Goal: Task Accomplishment & Management: Manage account settings

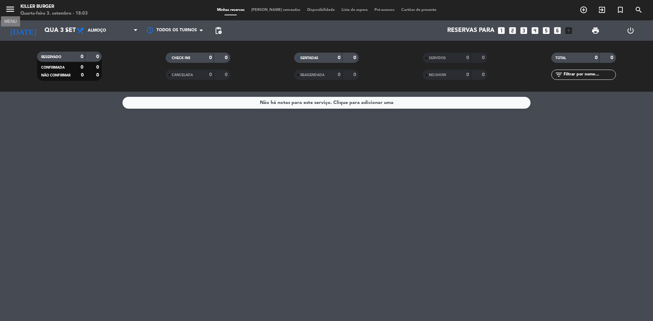
click at [6, 11] on icon "menu" at bounding box center [10, 9] width 10 height 10
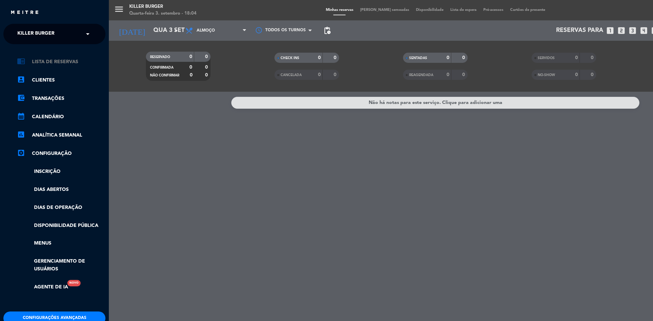
click at [61, 63] on link "chrome_reader_mode Lista de Reservas" at bounding box center [61, 62] width 88 height 8
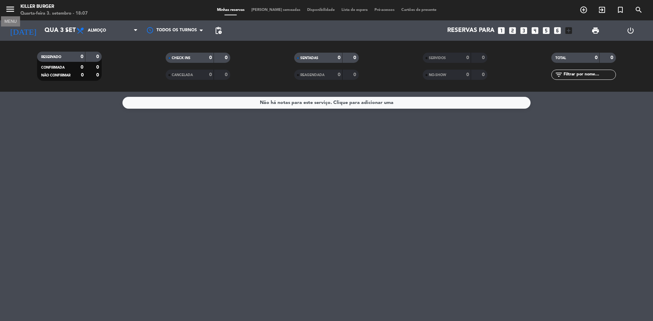
click at [9, 9] on icon "menu" at bounding box center [10, 9] width 10 height 10
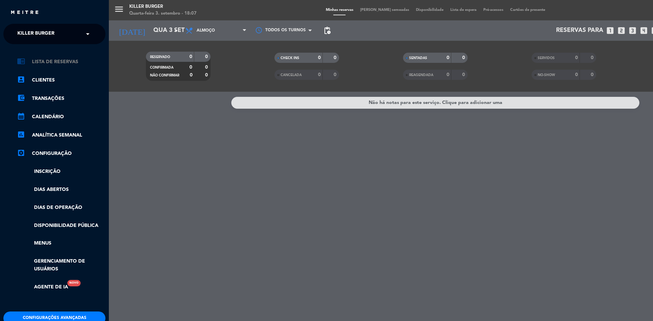
click at [68, 60] on link "chrome_reader_mode Lista de Reservas" at bounding box center [61, 62] width 88 height 8
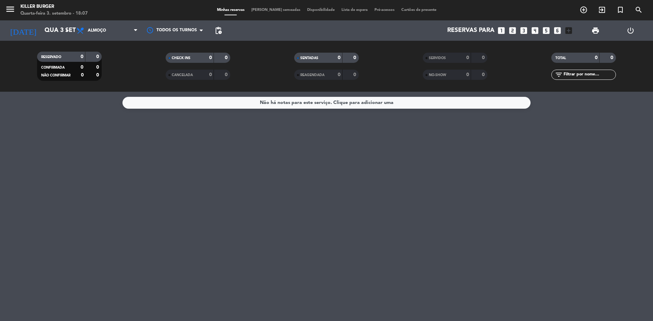
click at [58, 56] on span "RESERVADO" at bounding box center [51, 56] width 20 height 3
click at [61, 66] on span "CONFIRMADA" at bounding box center [52, 67] width 23 height 3
click at [9, 7] on icon "menu" at bounding box center [10, 9] width 10 height 10
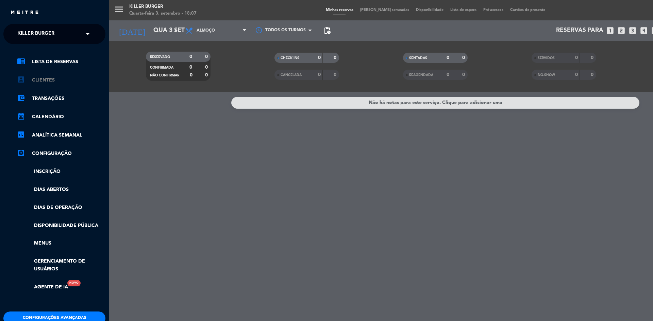
click at [50, 79] on link "account_box Clientes" at bounding box center [61, 80] width 88 height 8
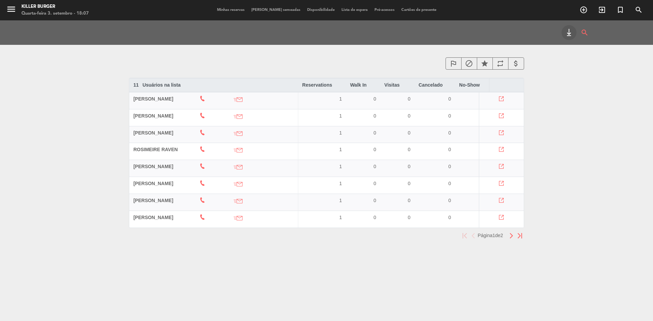
click at [149, 155] on th "ROSIMEIRE RAVEN" at bounding box center [162, 151] width 66 height 17
click at [514, 240] on button "button" at bounding box center [511, 236] width 9 height 9
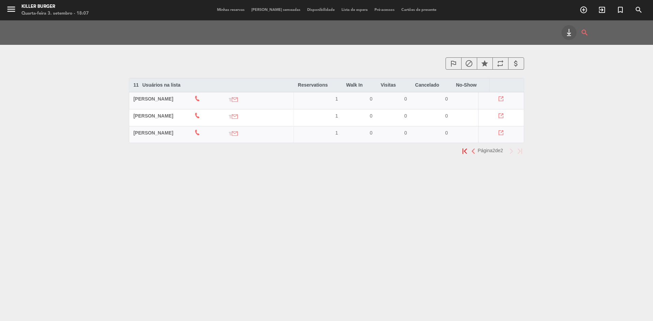
click at [144, 130] on span "[PERSON_NAME]" at bounding box center [153, 132] width 40 height 5
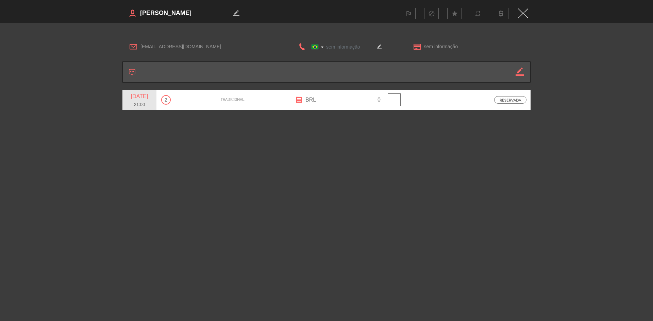
type input "[PHONE_NUMBER]"
click at [519, 68] on icon "border_color" at bounding box center [520, 72] width 8 height 8
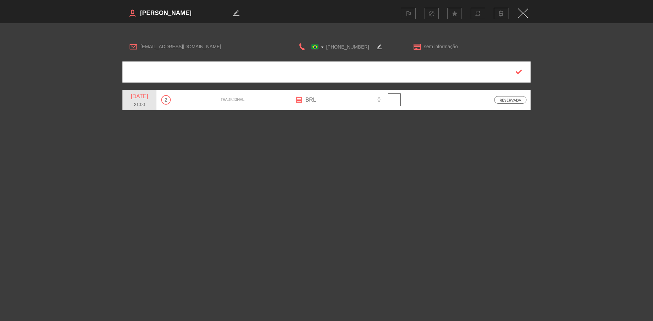
click at [359, 153] on div "border_color outlined_flag block star repeat [EMAIL_ADDRESS][DOMAIN_NAME] [GEOG…" at bounding box center [326, 160] width 653 height 321
click at [503, 29] on main "[EMAIL_ADDRESS][DOMAIN_NAME] [GEOGRAPHIC_DATA] +1 [GEOGRAPHIC_DATA] +44 [GEOGRA…" at bounding box center [326, 75] width 653 height 105
type input "[PERSON_NAME][EMAIL_ADDRESS][DOMAIN_NAME]"
click at [523, 12] on img "Close" at bounding box center [523, 14] width 10 height 10
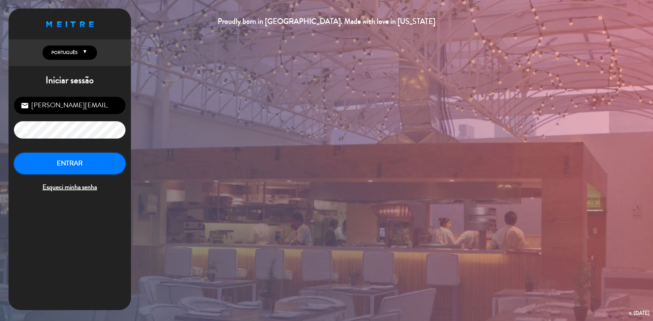
click at [63, 159] on button "ENTRAR" at bounding box center [70, 163] width 112 height 21
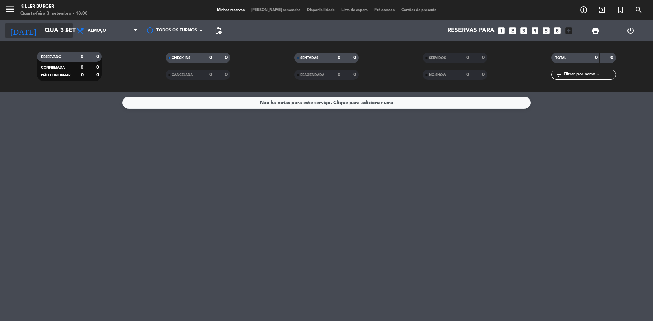
click at [67, 28] on icon "arrow_drop_down" at bounding box center [67, 31] width 8 height 8
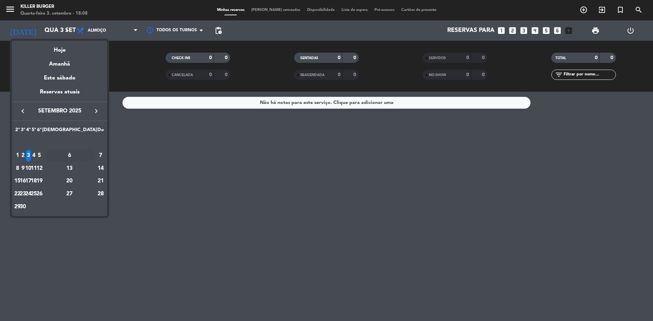
click at [88, 155] on div "6" at bounding box center [69, 156] width 49 height 12
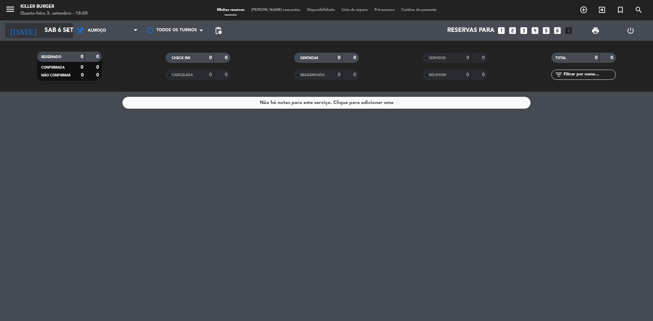
click at [72, 33] on input "Sáb 6 set" at bounding box center [80, 31] width 79 height 14
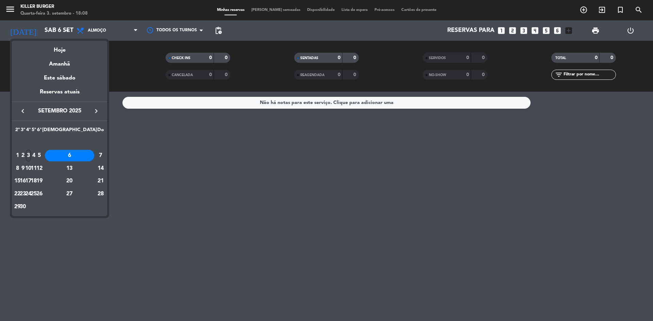
click at [31, 152] on div "3" at bounding box center [28, 156] width 5 height 12
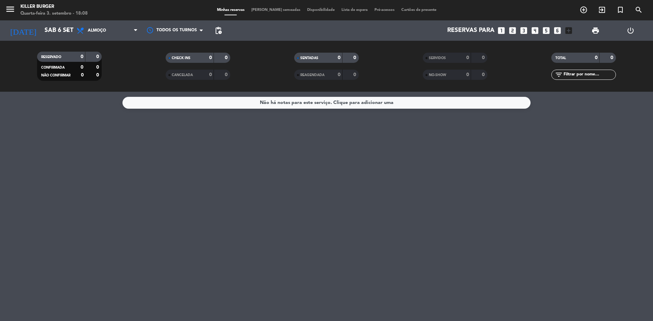
type input "Qua 3 set"
click at [4, 2] on div "menu Killer Burger Quarta-feira 3. setembro - 18:08 Minhas reservas Mesas semea…" at bounding box center [326, 10] width 653 height 20
click at [6, 7] on icon "menu" at bounding box center [10, 9] width 10 height 10
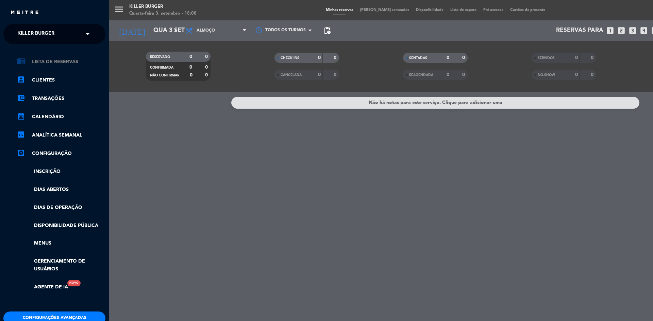
click at [52, 62] on link "chrome_reader_mode Lista de Reservas" at bounding box center [61, 62] width 88 height 8
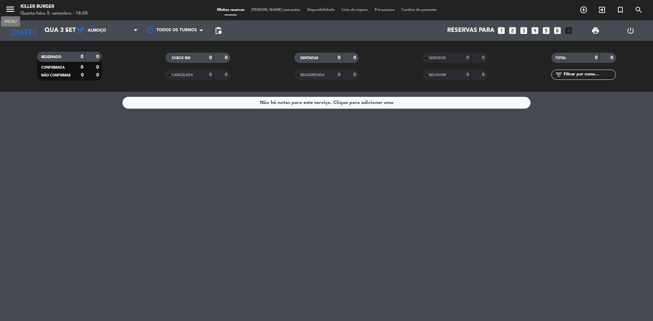
click at [10, 14] on icon "menu" at bounding box center [10, 9] width 10 height 10
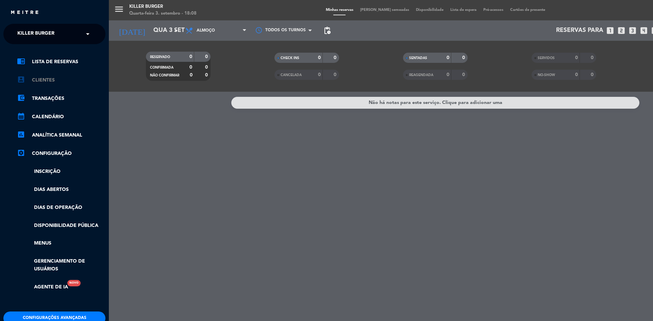
click at [40, 80] on link "account_box Clientes" at bounding box center [61, 80] width 88 height 8
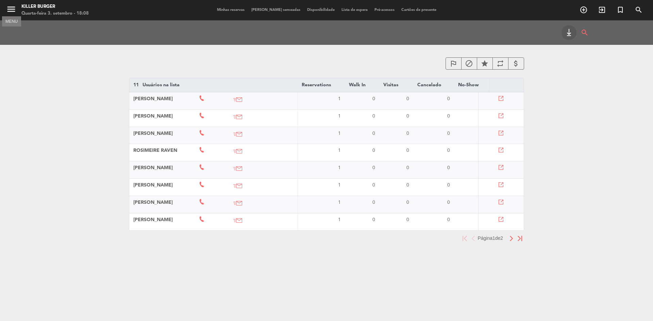
click at [12, 11] on icon "menu" at bounding box center [11, 9] width 10 height 10
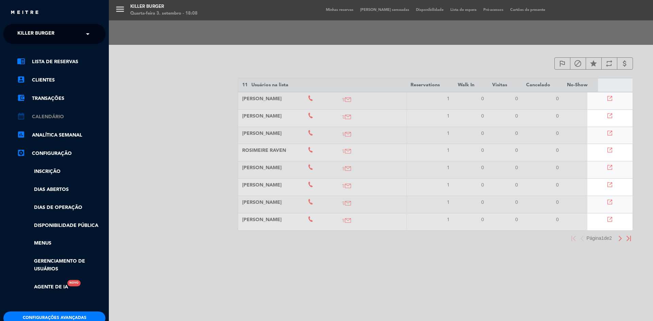
click at [63, 116] on link "calendar_month Calendário" at bounding box center [61, 117] width 88 height 8
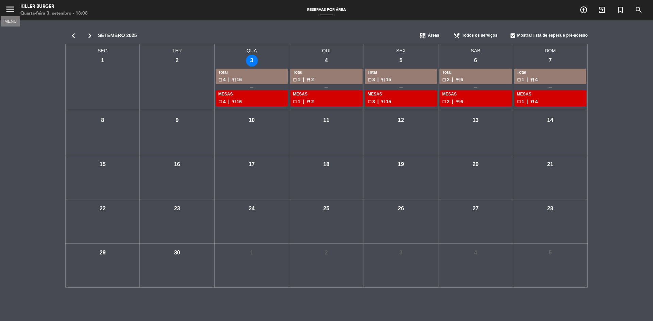
click at [10, 10] on icon "menu" at bounding box center [10, 9] width 10 height 10
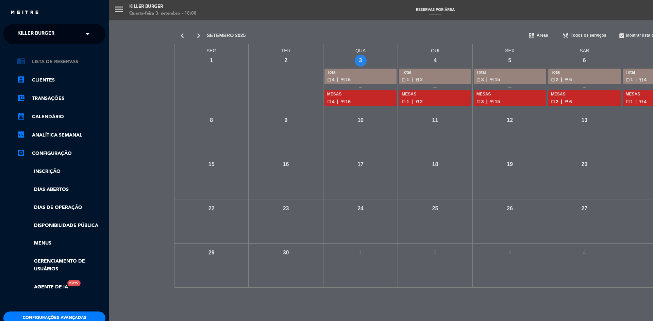
click at [49, 58] on link "chrome_reader_mode Lista de Reservas" at bounding box center [61, 62] width 88 height 8
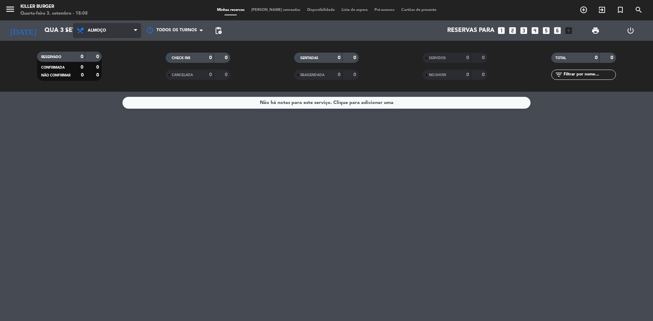
click at [132, 30] on span "Almoço" at bounding box center [107, 30] width 68 height 15
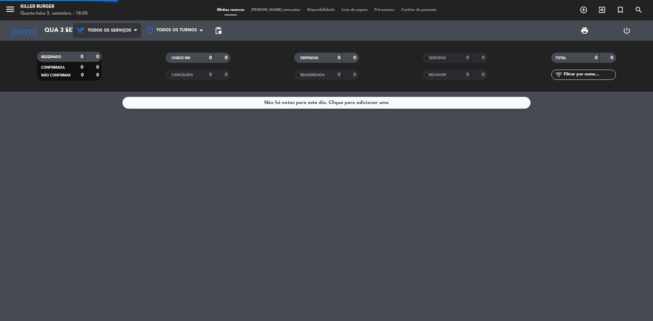
click at [125, 41] on div "menu Killer Burger Quarta-feira 3. setembro - 18:08 Minhas reservas Mesas semea…" at bounding box center [326, 46] width 653 height 92
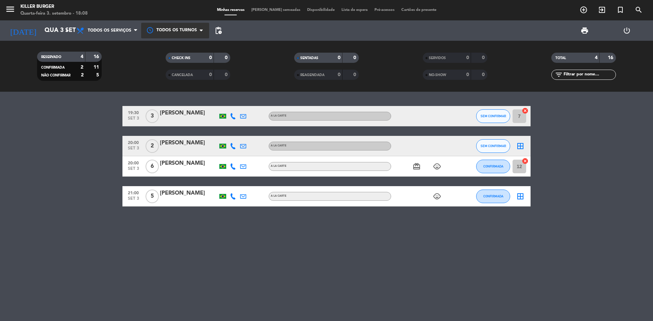
click at [203, 30] on span at bounding box center [203, 30] width 7 height 7
click at [185, 45] on span "Todos os turnos" at bounding box center [176, 47] width 36 height 8
click at [522, 199] on icon "border_all" at bounding box center [520, 196] width 8 height 8
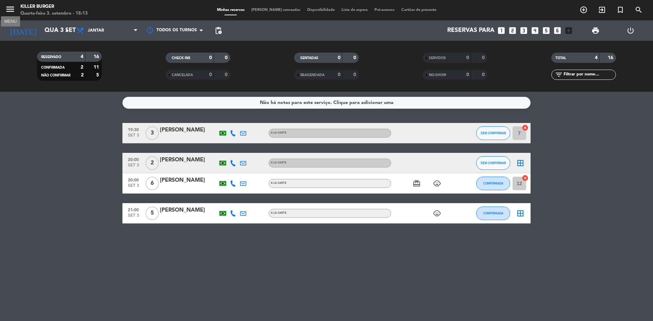
click at [14, 9] on icon "menu" at bounding box center [10, 9] width 10 height 10
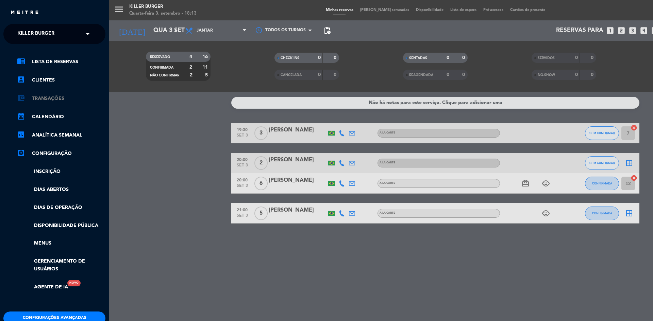
click at [58, 98] on link "account_balance_wallet Transações" at bounding box center [61, 99] width 88 height 8
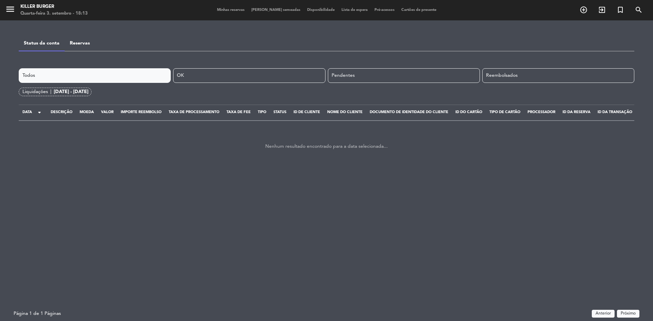
click at [86, 44] on link "Reservas" at bounding box center [80, 43] width 20 height 5
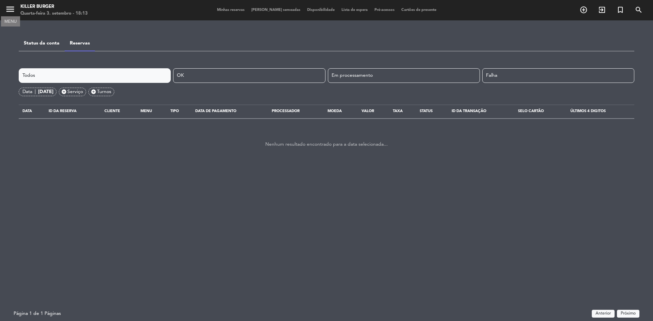
click at [11, 9] on icon "menu" at bounding box center [10, 9] width 10 height 10
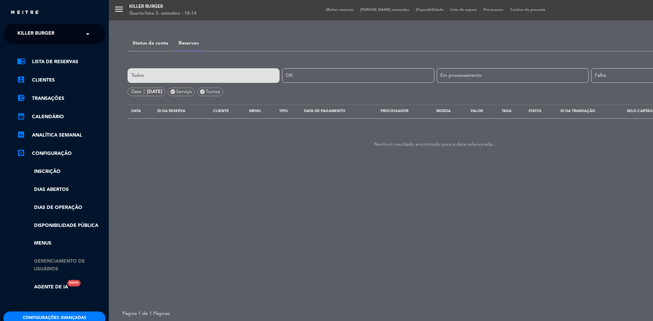
click at [57, 267] on link "Gerenciamento de usuários" at bounding box center [61, 266] width 88 height 16
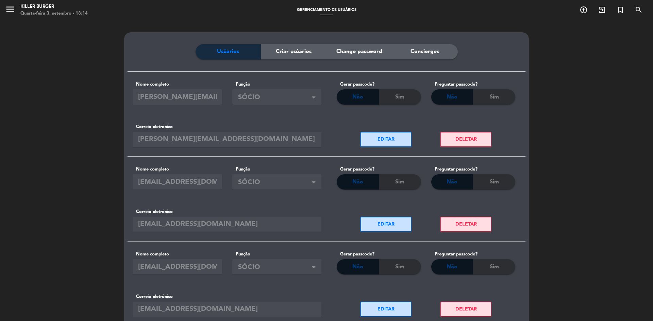
drag, startPoint x: 649, startPoint y: 60, endPoint x: 648, endPoint y: 134, distance: 74.5
click at [648, 134] on div "Usúarios Criar usúarios Change password Concierges Nome completo [PERSON_NAME][…" at bounding box center [326, 189] width 653 height 339
click at [11, 6] on icon "menu" at bounding box center [10, 9] width 10 height 10
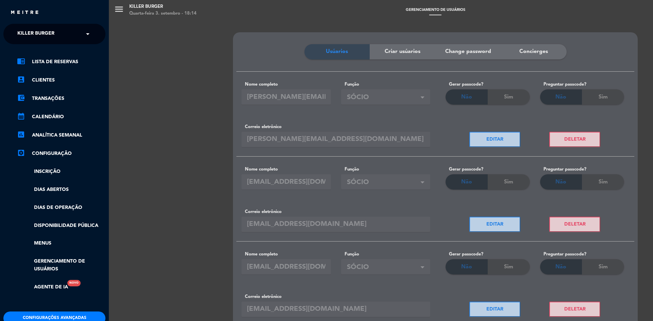
scroll to position [0, 2]
drag, startPoint x: 109, startPoint y: 68, endPoint x: 103, endPoint y: 113, distance: 46.0
click at [103, 113] on div "close × Killer Burger × chrome_reader_mode Lista de Reservas account_box Client…" at bounding box center [326, 160] width 653 height 321
click at [12, 191] on ul "chrome_reader_mode Lista de Reservas account_box Clientes account_balance_walle…" at bounding box center [53, 175] width 102 height 234
click at [70, 206] on link "Dias de Operação" at bounding box center [59, 208] width 88 height 8
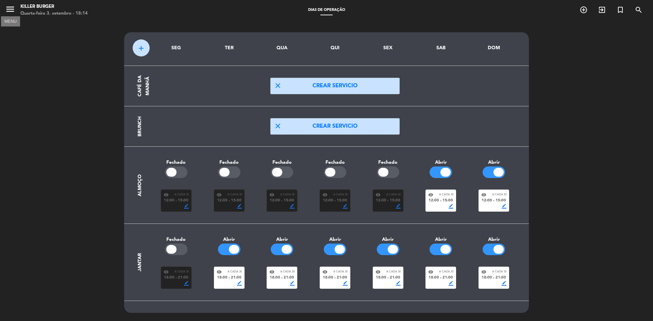
click at [12, 7] on icon "menu" at bounding box center [10, 9] width 10 height 10
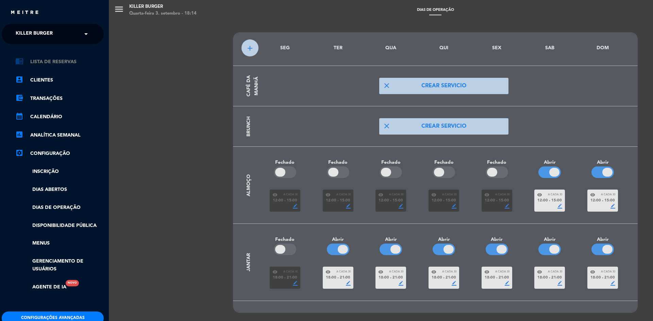
click at [56, 61] on link "chrome_reader_mode Lista de Reservas" at bounding box center [59, 62] width 88 height 8
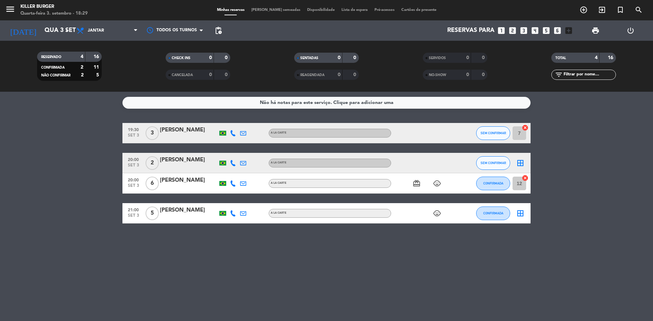
click at [189, 59] on span "CHECK INS" at bounding box center [181, 57] width 19 height 3
click at [69, 76] on span "NÃO CONFIRMAR" at bounding box center [55, 75] width 29 height 3
click at [63, 65] on div "CONFIRMADA" at bounding box center [54, 68] width 31 height 8
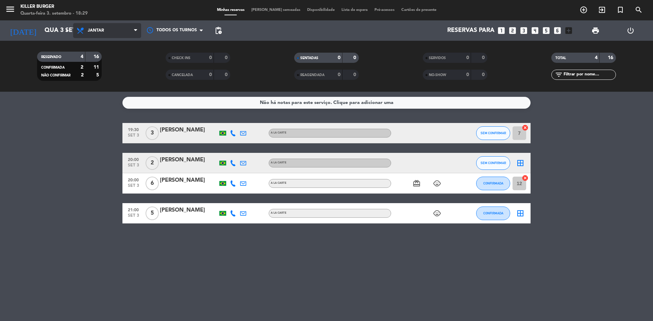
click at [136, 32] on icon at bounding box center [135, 30] width 3 height 5
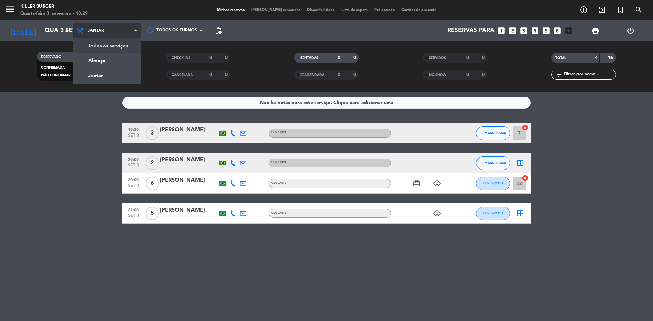
click at [128, 46] on div "menu Killer Burger Quarta-feira 3. setembro - 18:29 Minhas reservas Mesas semea…" at bounding box center [326, 46] width 653 height 92
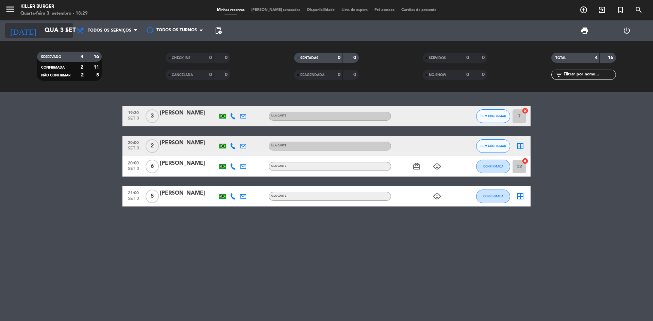
click at [63, 31] on input "Qua 3 set" at bounding box center [80, 31] width 79 height 14
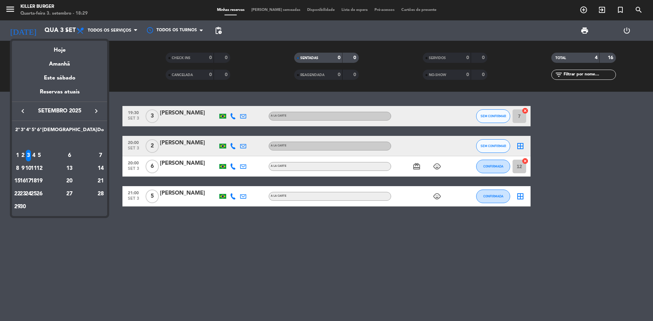
click at [128, 60] on div at bounding box center [326, 160] width 653 height 321
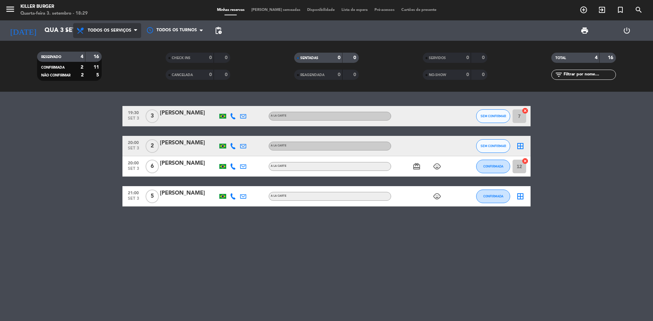
click at [136, 33] on icon at bounding box center [135, 30] width 3 height 5
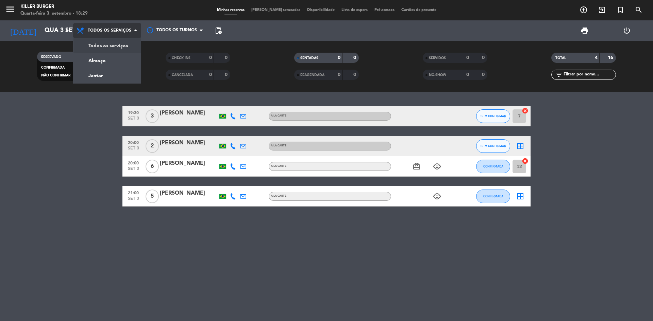
click at [79, 29] on icon at bounding box center [81, 31] width 10 height 8
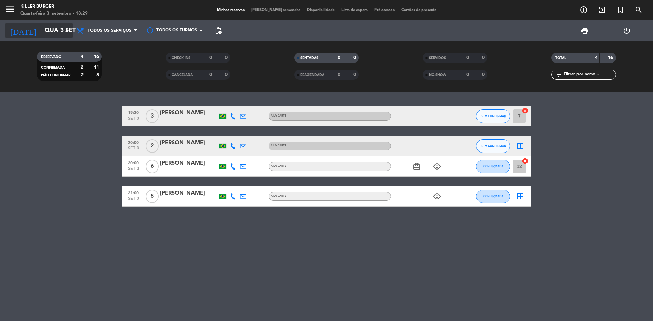
click at [68, 27] on icon "arrow_drop_down" at bounding box center [67, 31] width 8 height 8
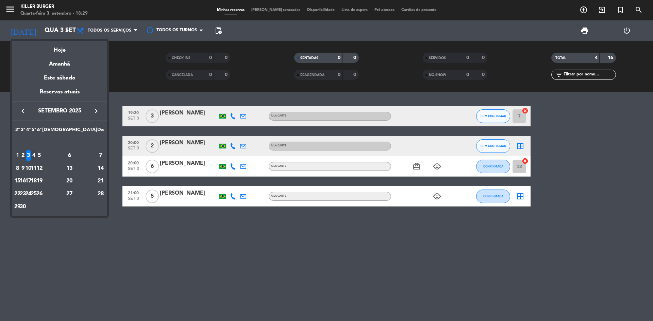
click at [36, 150] on td "4" at bounding box center [33, 155] width 5 height 13
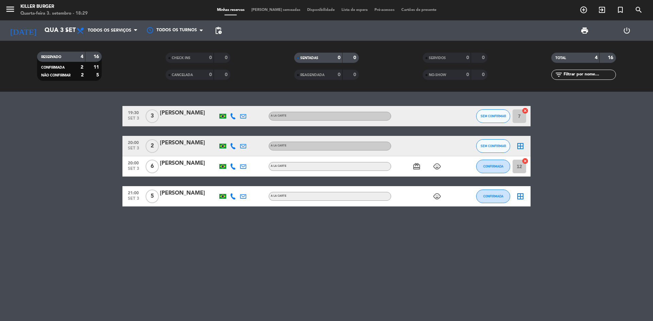
type input "Qui 4 set"
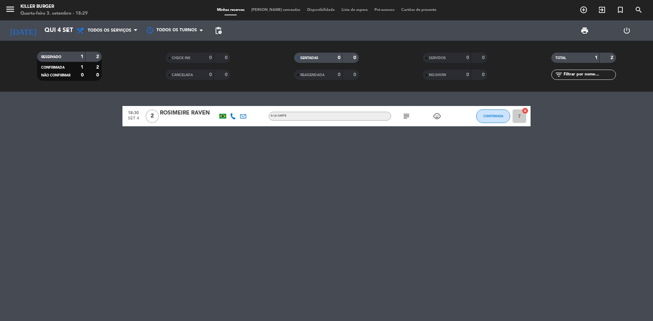
click at [526, 110] on icon "cancel" at bounding box center [525, 110] width 7 height 7
click at [523, 116] on icon "border_all" at bounding box center [520, 116] width 8 height 8
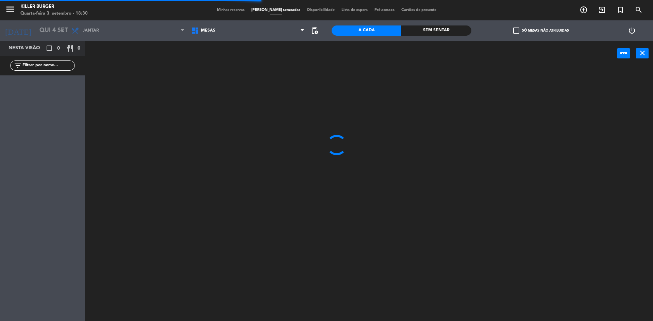
click at [523, 116] on div at bounding box center [371, 195] width 561 height 255
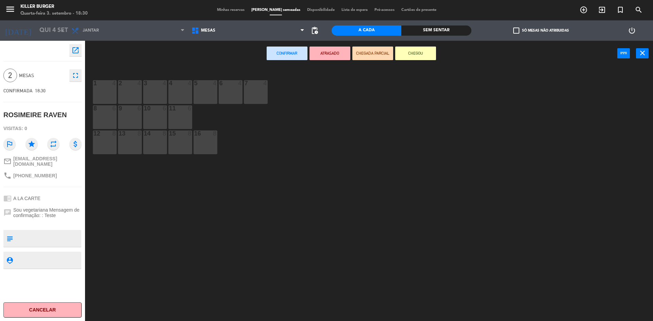
click at [60, 312] on button "Cancelar" at bounding box center [42, 310] width 78 height 15
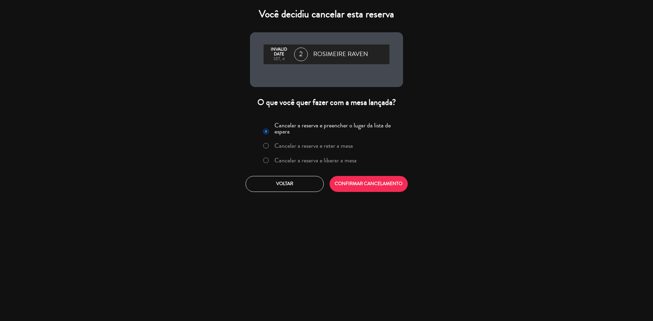
click at [268, 160] on div at bounding box center [265, 161] width 5 height 6
click at [378, 180] on button "CONFIRMAR CANCELAMENTO" at bounding box center [369, 184] width 78 height 16
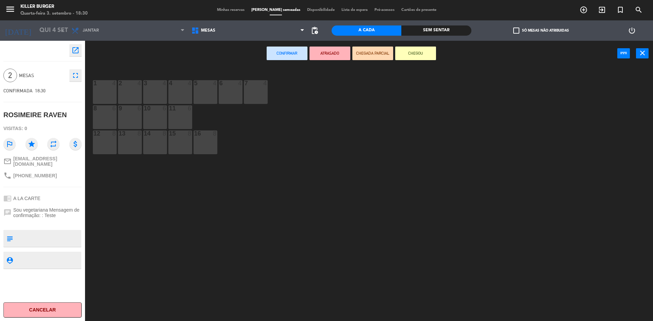
click at [435, 26] on div "Sem sentar" at bounding box center [436, 31] width 70 height 10
click at [436, 29] on div "Sem sentar" at bounding box center [436, 31] width 70 height 10
click at [376, 31] on div "A cada" at bounding box center [367, 31] width 70 height 10
click at [75, 52] on icon "open_in_new" at bounding box center [75, 50] width 8 height 8
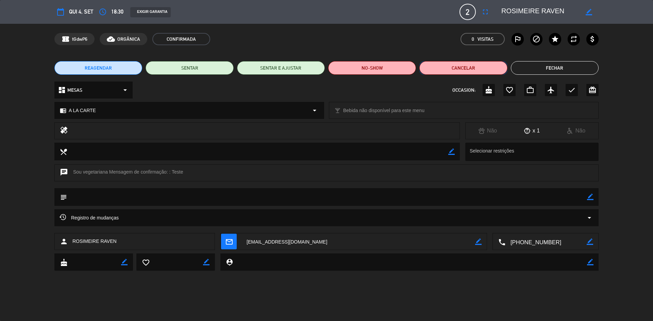
click at [464, 67] on button "Cancelar" at bounding box center [463, 68] width 88 height 14
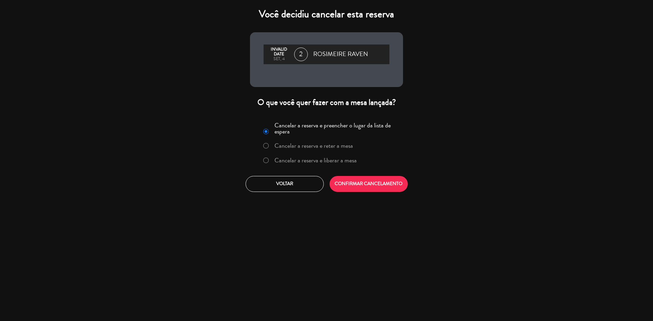
click at [266, 161] on input "Cancelar a reserva e liberar a mesa" at bounding box center [265, 160] width 4 height 4
radio input "true"
click at [380, 188] on button "CONFIRMAR CANCELAMENTO" at bounding box center [369, 184] width 78 height 16
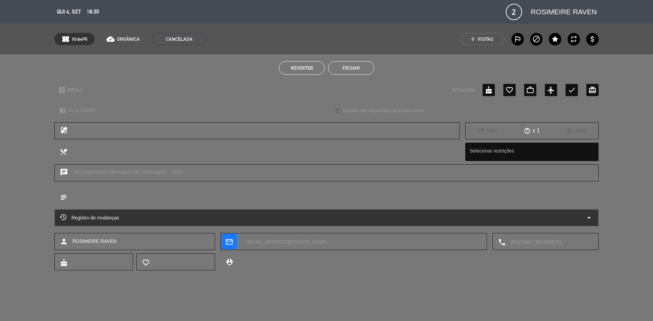
click at [266, 133] on div at bounding box center [263, 131] width 381 height 10
click at [360, 63] on button "Fechar" at bounding box center [351, 68] width 46 height 14
